Goal: Transaction & Acquisition: Book appointment/travel/reservation

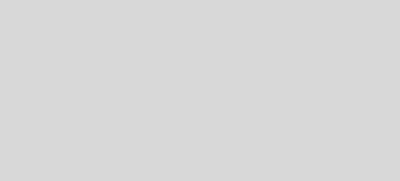
select select "es"
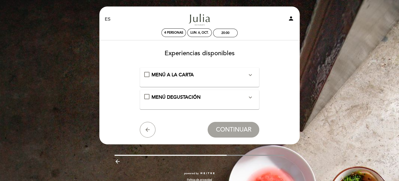
click at [210, 84] on div "MENÚ A LA CARTA expand_more" at bounding box center [200, 77] width 120 height 20
click at [200, 78] on div "MENÚ A LA CARTA expand_more" at bounding box center [199, 75] width 96 height 7
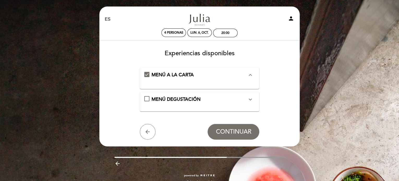
click at [228, 98] on div "MENÚ DEGUSTACIÓN expand_more" at bounding box center [199, 99] width 96 height 7
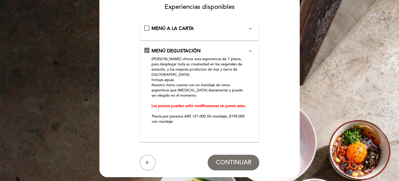
scroll to position [52, 0]
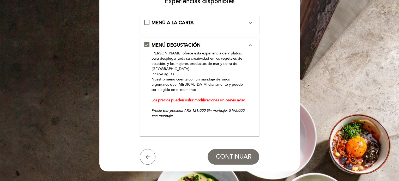
click at [208, 33] on div "MENÚ A LA CARTA expand_more" at bounding box center [200, 25] width 120 height 20
click at [202, 25] on div "MENÚ A LA CARTA expand_more" at bounding box center [199, 23] width 96 height 7
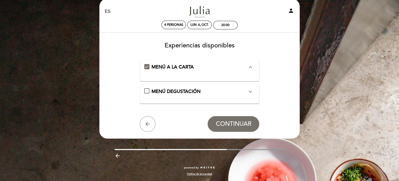
scroll to position [8, 0]
click at [226, 121] on span "CONTINUAR" at bounding box center [233, 124] width 35 height 7
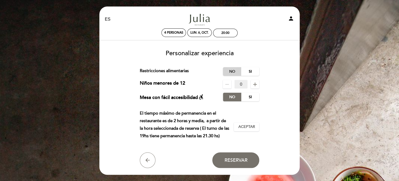
click at [231, 70] on label "No" at bounding box center [232, 71] width 18 height 9
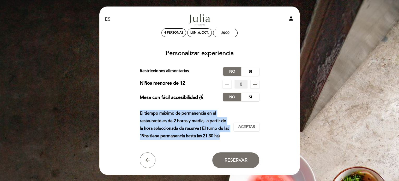
drag, startPoint x: 148, startPoint y: 116, endPoint x: 221, endPoint y: 136, distance: 76.1
click at [221, 136] on form "Cargo por servicio : 0 % Nothing selected 0 % 15 % 18 % 20 % Restricciones alim…" at bounding box center [199, 117] width 193 height 101
click at [151, 124] on p "El tiempo máximo de permanencia en el restaurante es de 2 horas y media, a part…" at bounding box center [185, 125] width 90 height 30
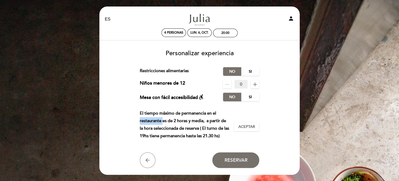
click at [151, 124] on p "El tiempo máximo de permanencia en el restaurante es de 2 horas y media, a part…" at bounding box center [185, 125] width 90 height 30
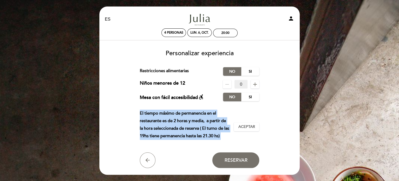
click at [151, 124] on p "El tiempo máximo de permanencia en el restaurante es de 2 horas y media, a part…" at bounding box center [185, 125] width 90 height 30
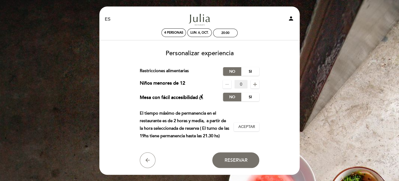
click at [198, 99] on div "Mesa con fácil accesibilidad accessible_forward" at bounding box center [172, 97] width 64 height 9
click at [174, 34] on span "4 personas" at bounding box center [173, 33] width 19 height 4
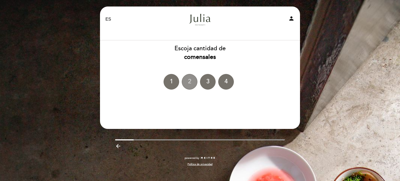
click at [191, 84] on div "2" at bounding box center [190, 82] width 16 height 16
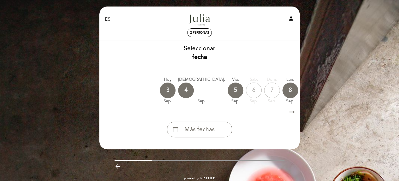
click at [295, 110] on icon "arrow_right_alt" at bounding box center [292, 112] width 8 height 11
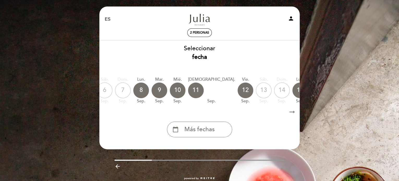
scroll to position [0, 152]
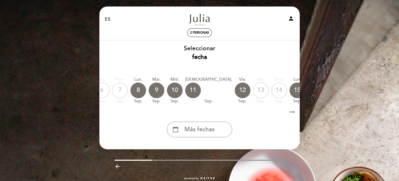
click at [349, 87] on icon "calendar_today" at bounding box center [352, 90] width 6 height 9
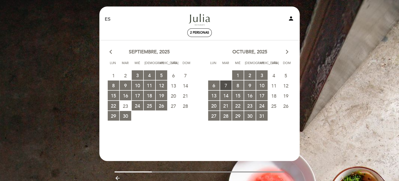
click at [224, 85] on span "7 RESERVAS DISPONIBLES" at bounding box center [225, 86] width 11 height 10
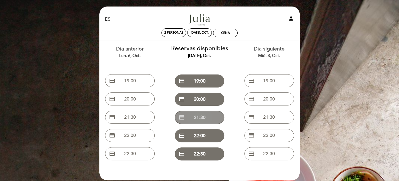
click at [212, 119] on button "credit_card 21:30" at bounding box center [200, 117] width 50 height 13
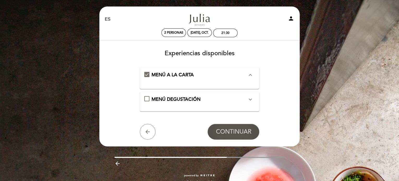
click at [228, 130] on span "CONTINUAR" at bounding box center [233, 131] width 35 height 7
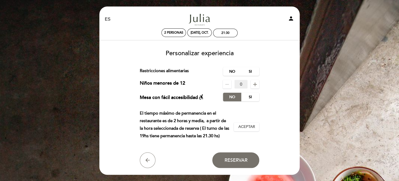
click at [183, 80] on div "Cargo por servicio : 0 % Nothing selected 0 % 15 % 18 % 20 % Restricciones alim…" at bounding box center [200, 84] width 120 height 34
click at [204, 74] on div "Restricciones alimentarias" at bounding box center [181, 71] width 83 height 9
click at [198, 66] on div "Personalizar experiencia Cargo por servicio : 0 % Nothing selected 0 % 15 % 18 …" at bounding box center [199, 107] width 193 height 122
click at [234, 72] on label "No" at bounding box center [232, 71] width 18 height 9
click at [230, 158] on span "Reservar" at bounding box center [235, 160] width 23 height 6
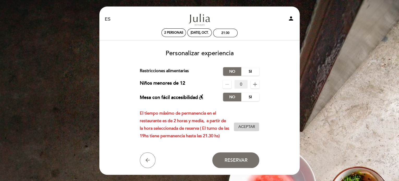
click at [241, 131] on button "Aceptar Aceptado" at bounding box center [247, 127] width 26 height 9
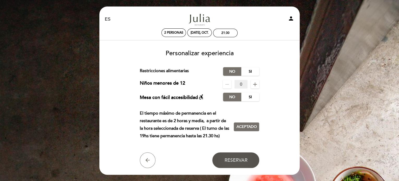
click at [233, 162] on span "Reservar" at bounding box center [235, 160] width 23 height 6
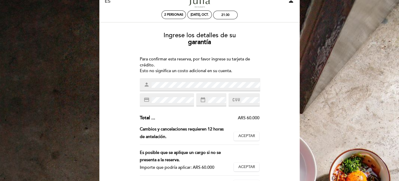
scroll to position [0, 0]
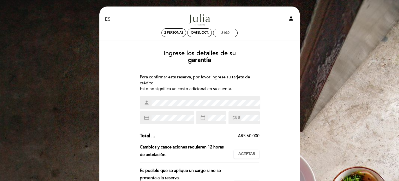
click at [187, 90] on div "Para confirmar esta reserva, por favor ingrese su tarjeta de crédito. Esto no s…" at bounding box center [200, 83] width 120 height 18
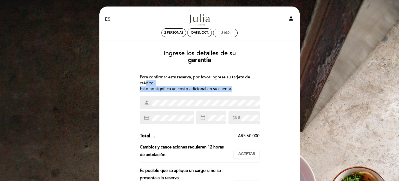
drag, startPoint x: 235, startPoint y: 90, endPoint x: 145, endPoint y: 81, distance: 90.2
click at [145, 81] on div "Para confirmar esta reserva, por favor ingrese su tarjeta de crédito. Esto no s…" at bounding box center [200, 83] width 120 height 18
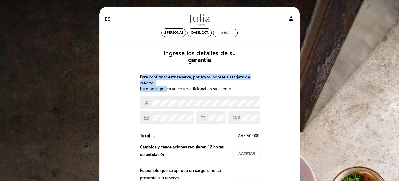
drag, startPoint x: 141, startPoint y: 77, endPoint x: 167, endPoint y: 91, distance: 29.4
click at [167, 91] on div "Para confirmar esta reserva, por favor ingrese su tarjeta de crédito. Esto no s…" at bounding box center [200, 83] width 120 height 18
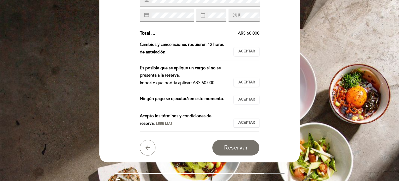
scroll to position [104, 0]
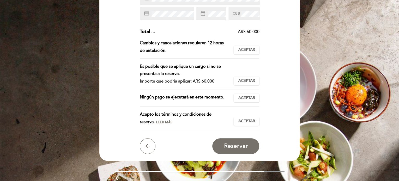
click at [195, 125] on div "Acepto los términos y condiciones de reserva. Leer más" at bounding box center [187, 118] width 94 height 15
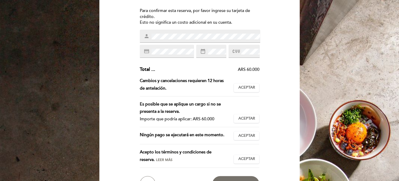
scroll to position [0, 0]
